Goal: Task Accomplishment & Management: Use online tool/utility

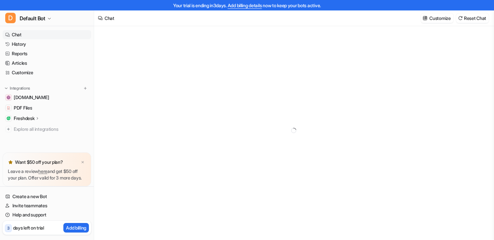
type textarea "**********"
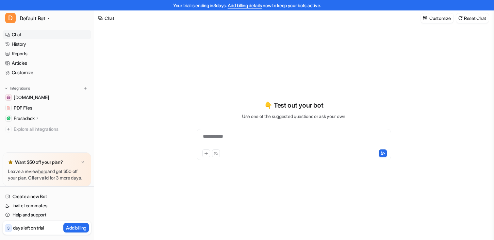
click at [42, 117] on div "Freshdesk" at bounding box center [47, 118] width 88 height 9
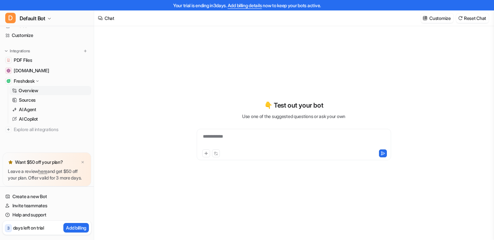
scroll to position [44, 0]
click at [81, 160] on img at bounding box center [83, 162] width 4 height 4
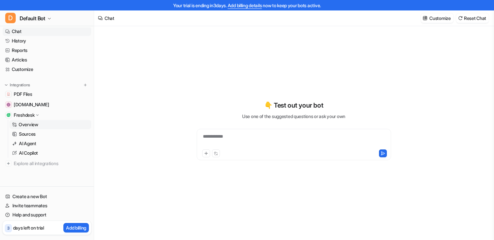
click at [22, 124] on p "Overview" at bounding box center [29, 124] width 20 height 7
click at [28, 114] on p "Freshdesk" at bounding box center [24, 115] width 21 height 7
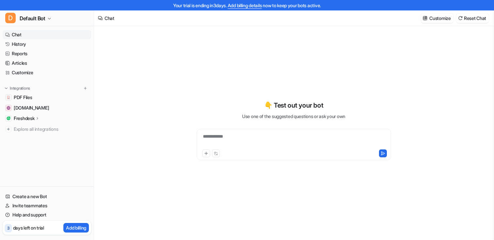
scroll to position [0, 0]
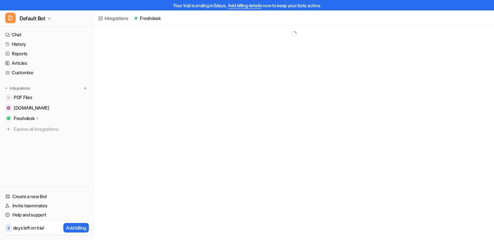
click at [29, 116] on p "Freshdesk" at bounding box center [24, 118] width 21 height 7
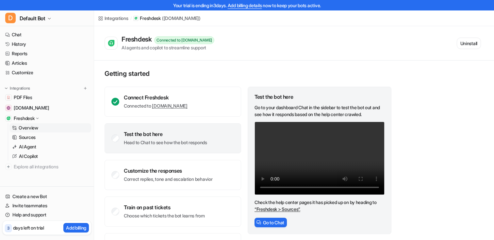
click at [27, 128] on p "Overview" at bounding box center [29, 127] width 20 height 7
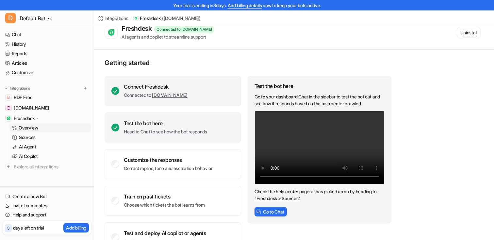
scroll to position [9, 0]
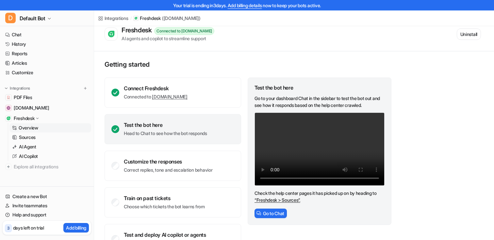
click at [283, 201] on link "“Freshdesk > Sources”." at bounding box center [277, 200] width 46 height 6
